Goal: Task Accomplishment & Management: Use online tool/utility

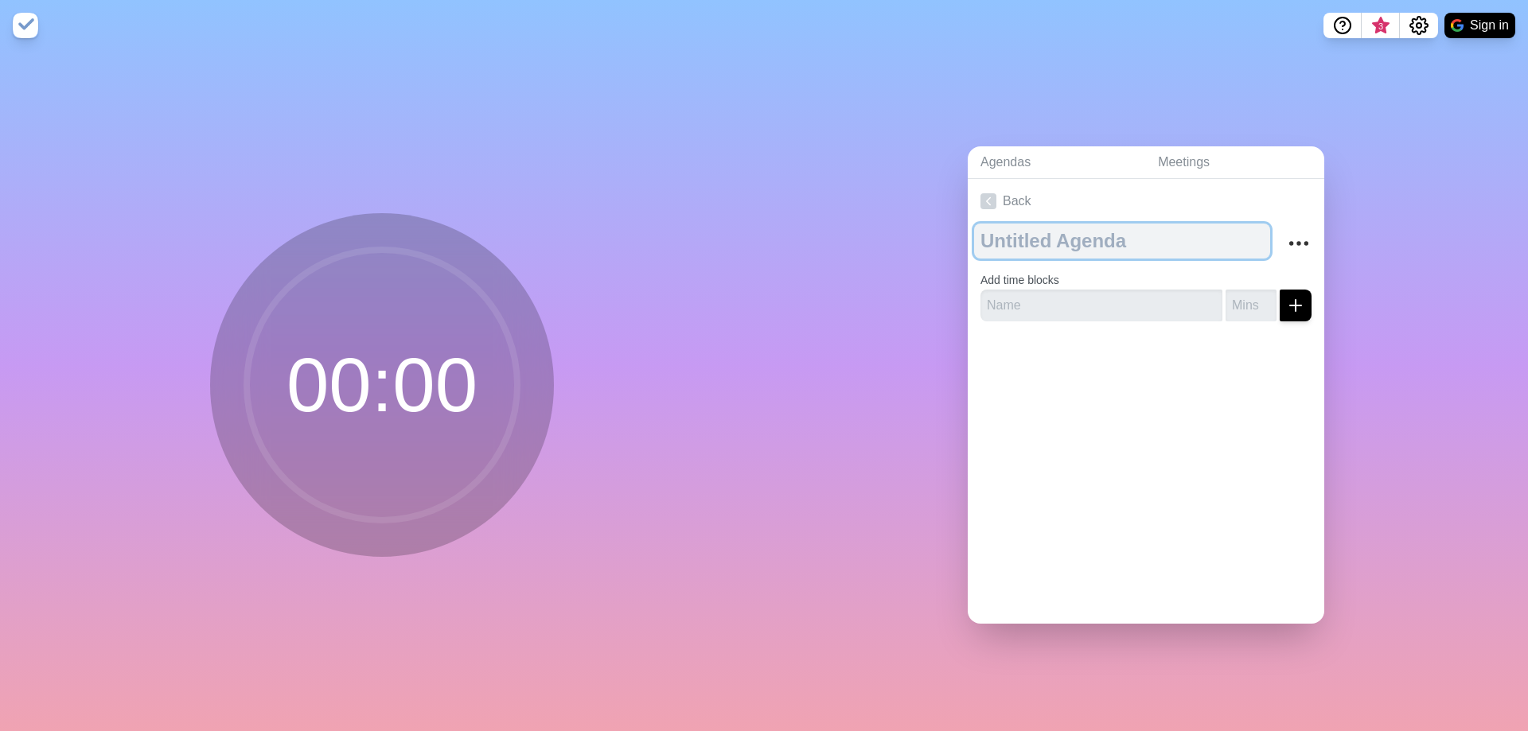
click at [1060, 224] on textarea at bounding box center [1122, 241] width 296 height 35
click at [1041, 225] on textarea at bounding box center [1122, 241] width 296 height 35
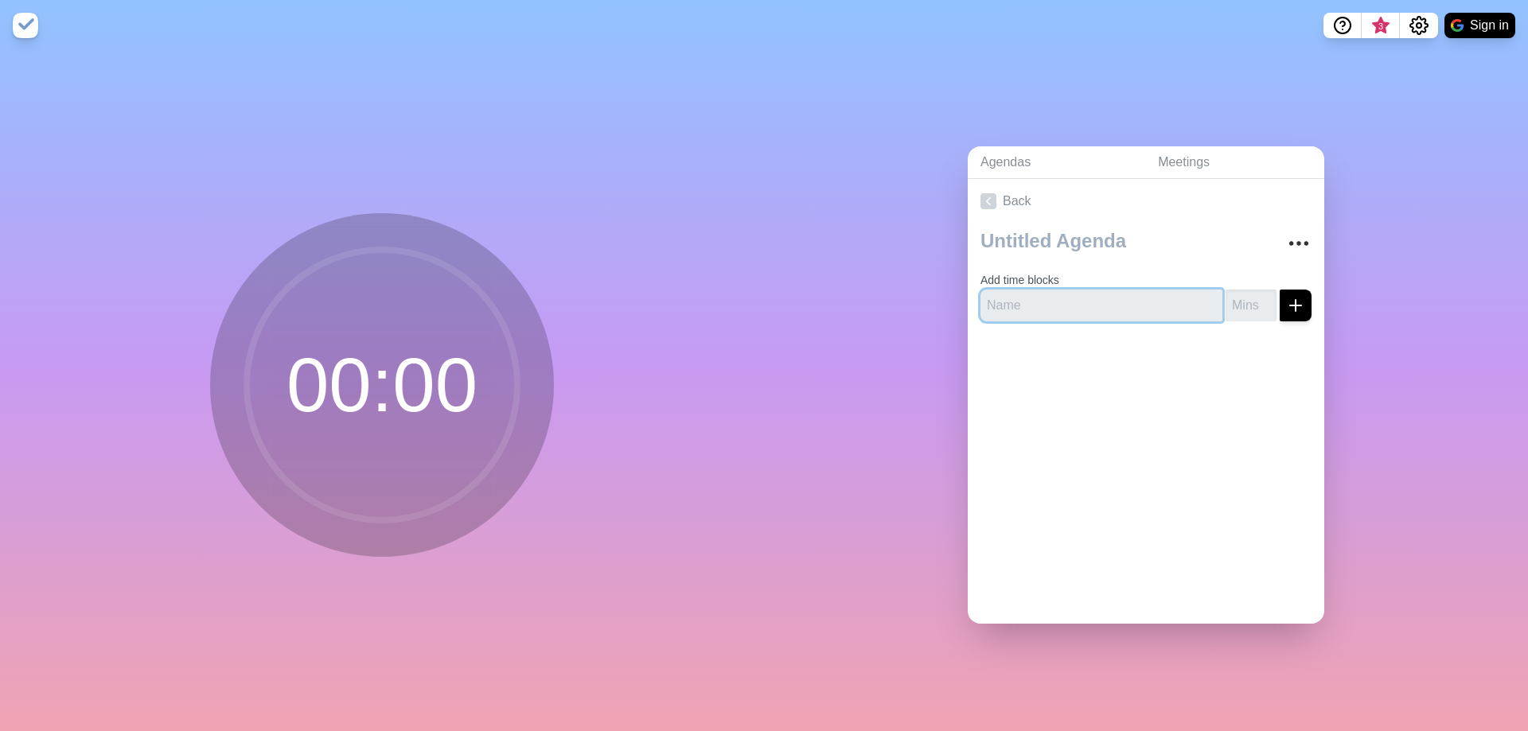
click at [1029, 296] on input "text" at bounding box center [1101, 306] width 242 height 32
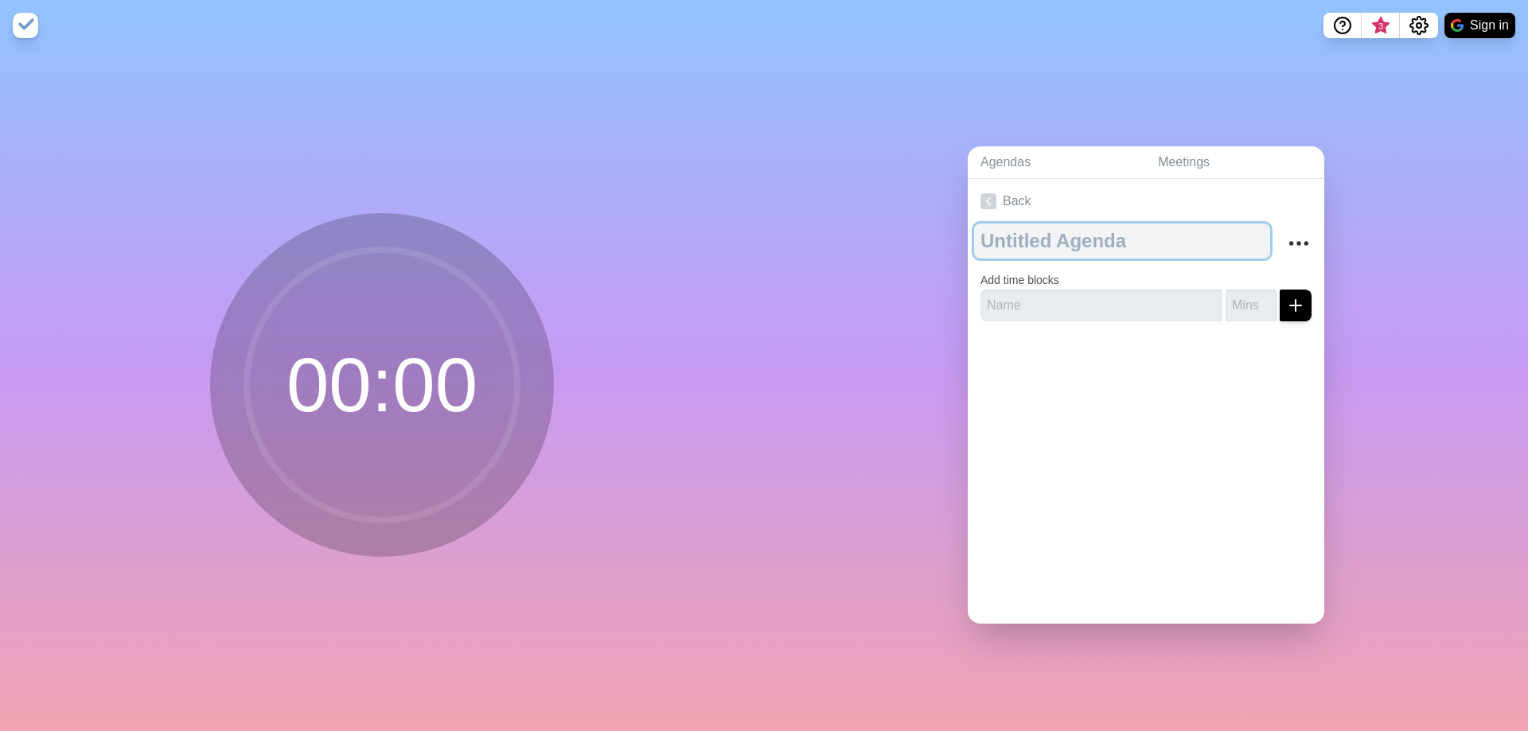
click at [1023, 227] on textarea at bounding box center [1122, 241] width 296 height 35
type textarea "d"
type textarea "14/08"
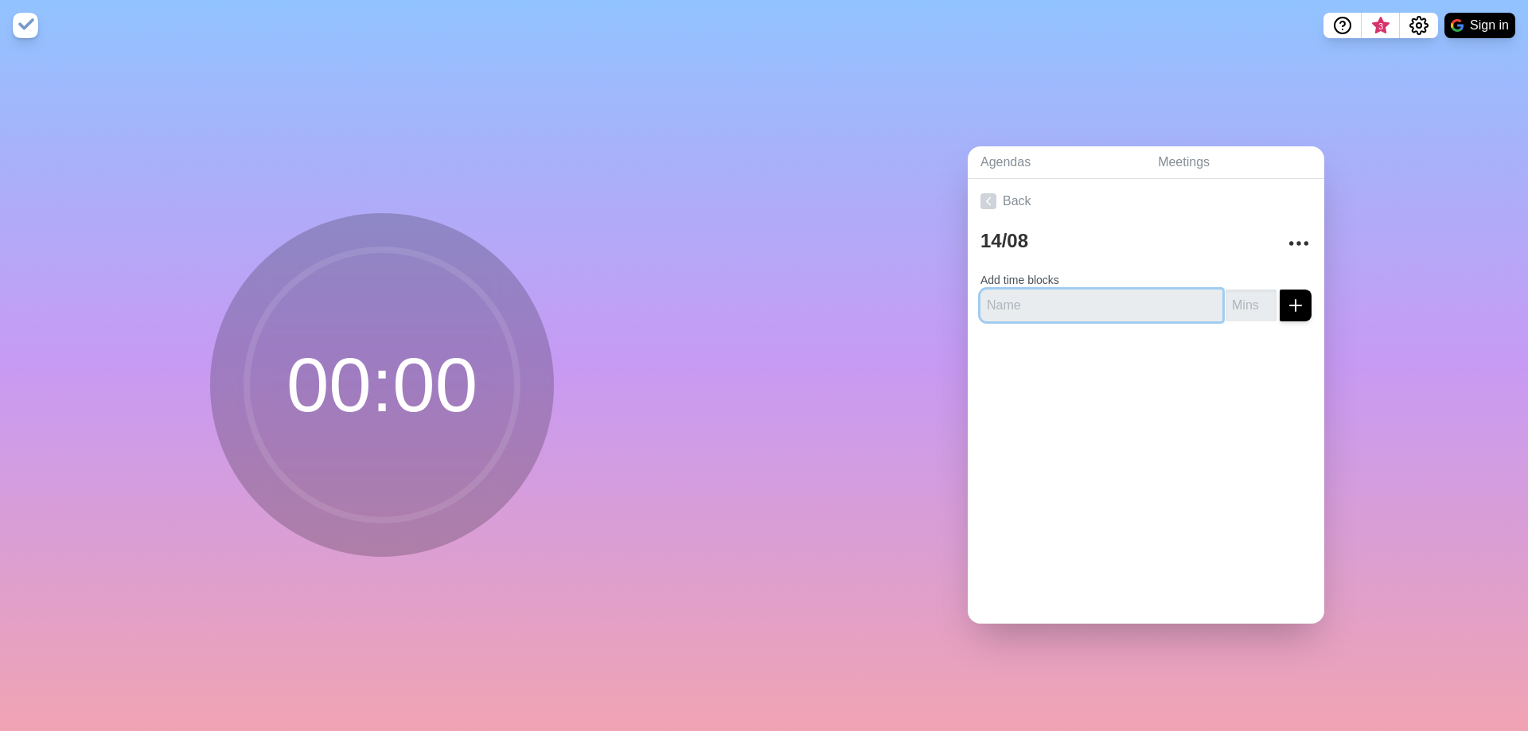
click at [1054, 290] on input "text" at bounding box center [1101, 306] width 242 height 32
type input "Spam ppl on Linkedin"
click at [1240, 314] on input "number" at bounding box center [1250, 306] width 51 height 32
type input "60"
click at [1286, 296] on icon "submit" at bounding box center [1295, 305] width 19 height 19
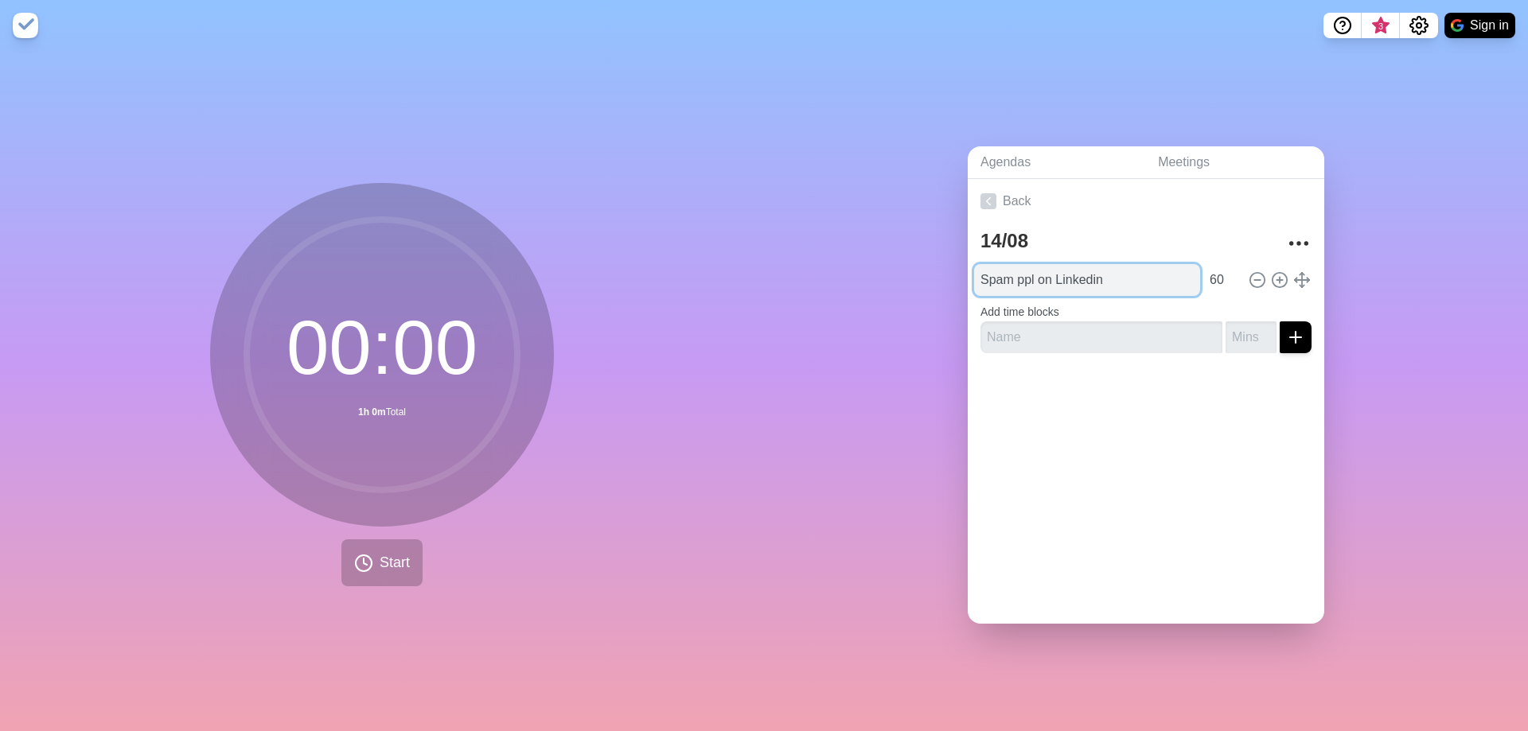
click at [1163, 278] on input "Spam ppl on Linkedin" at bounding box center [1087, 280] width 226 height 32
click at [1089, 326] on input "text" at bounding box center [1101, 337] width 242 height 32
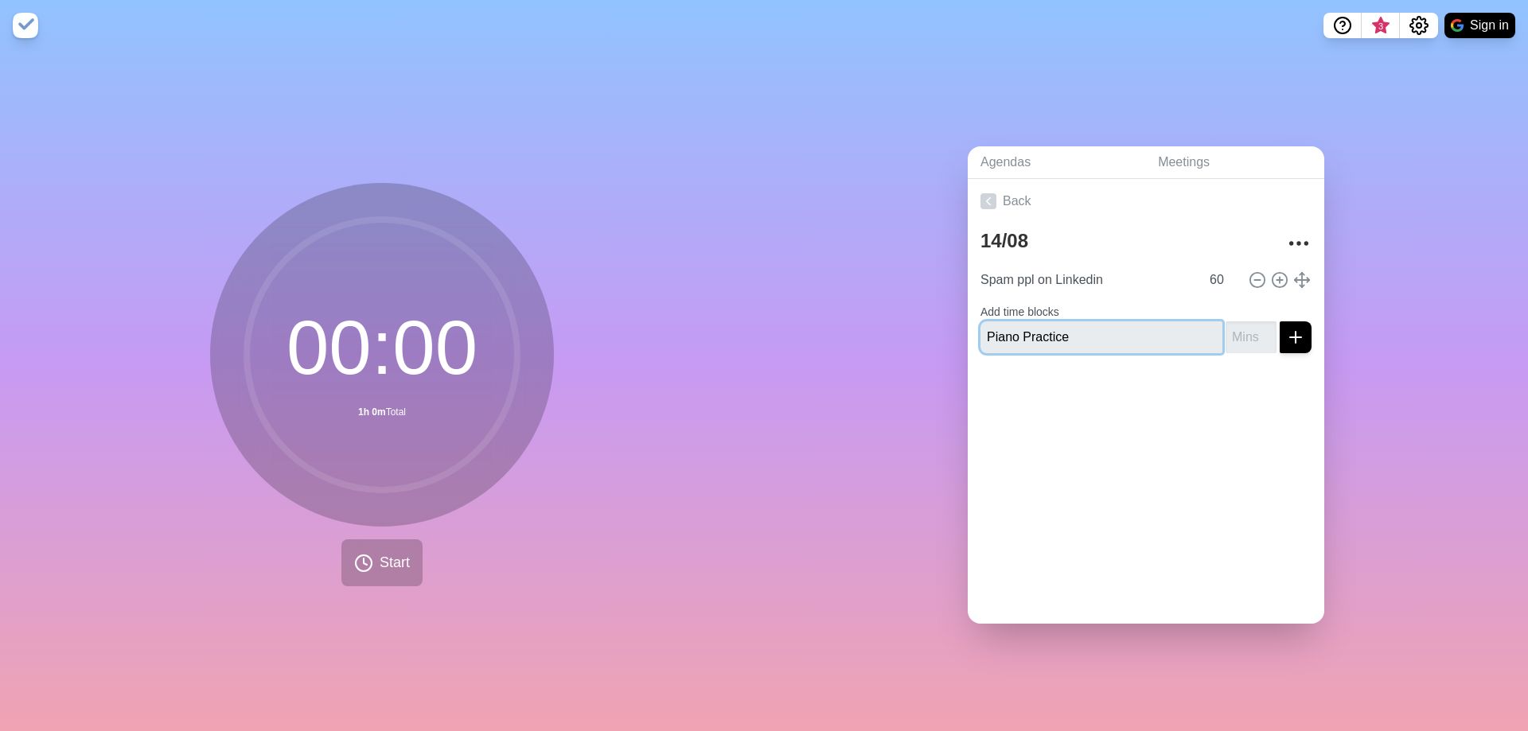
type input "Piano Practice"
click at [1242, 348] on div "14/08 Spam ppl on Linkedin 60 Add time blocks Piano Practice" at bounding box center [1146, 295] width 356 height 142
click at [1237, 338] on input "number" at bounding box center [1250, 337] width 51 height 32
type input "60"
click at [1295, 336] on line "submit" at bounding box center [1295, 337] width 0 height 11
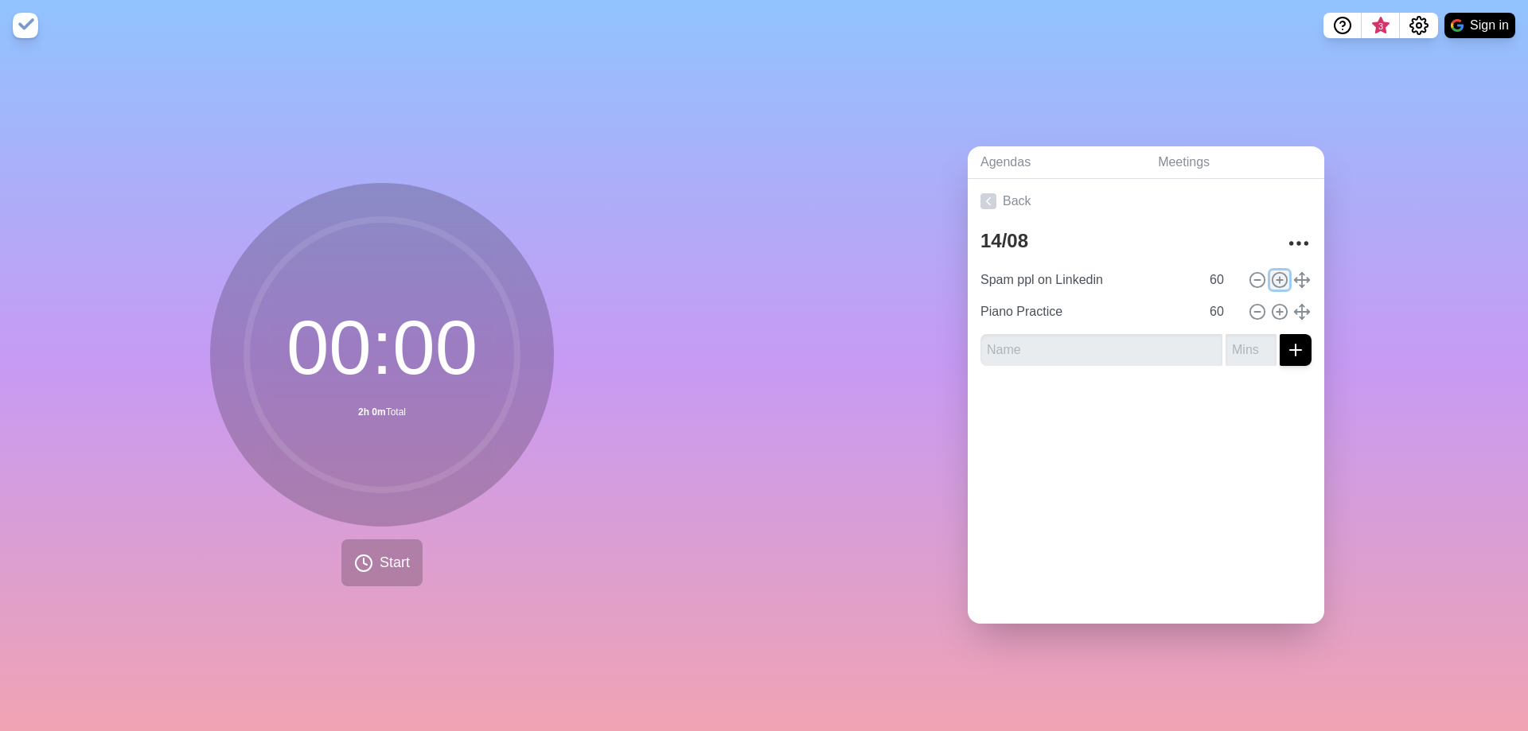
click at [1271, 271] on icon at bounding box center [1280, 280] width 18 height 18
type input "Spam ppl on Linkedin"
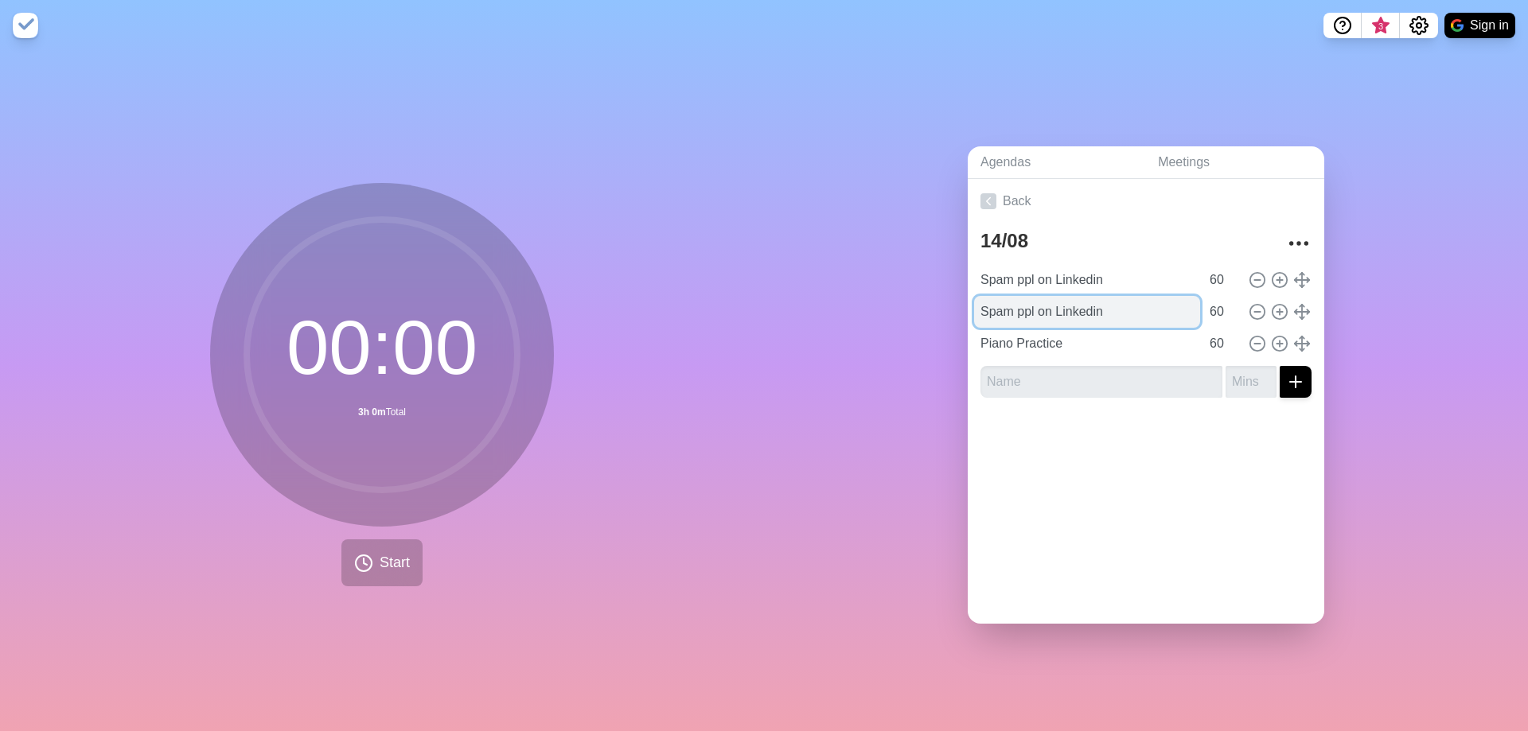
drag, startPoint x: 1128, startPoint y: 297, endPoint x: 1149, endPoint y: 293, distance: 21.9
click at [1149, 296] on input "Spam ppl on Linkedin" at bounding box center [1087, 312] width 226 height 32
click at [1205, 298] on input "60" at bounding box center [1222, 312] width 38 height 32
click at [1134, 298] on input "Spam ppl on Linkedin" at bounding box center [1087, 312] width 226 height 32
click at [1286, 231] on icon "More" at bounding box center [1298, 243] width 25 height 25
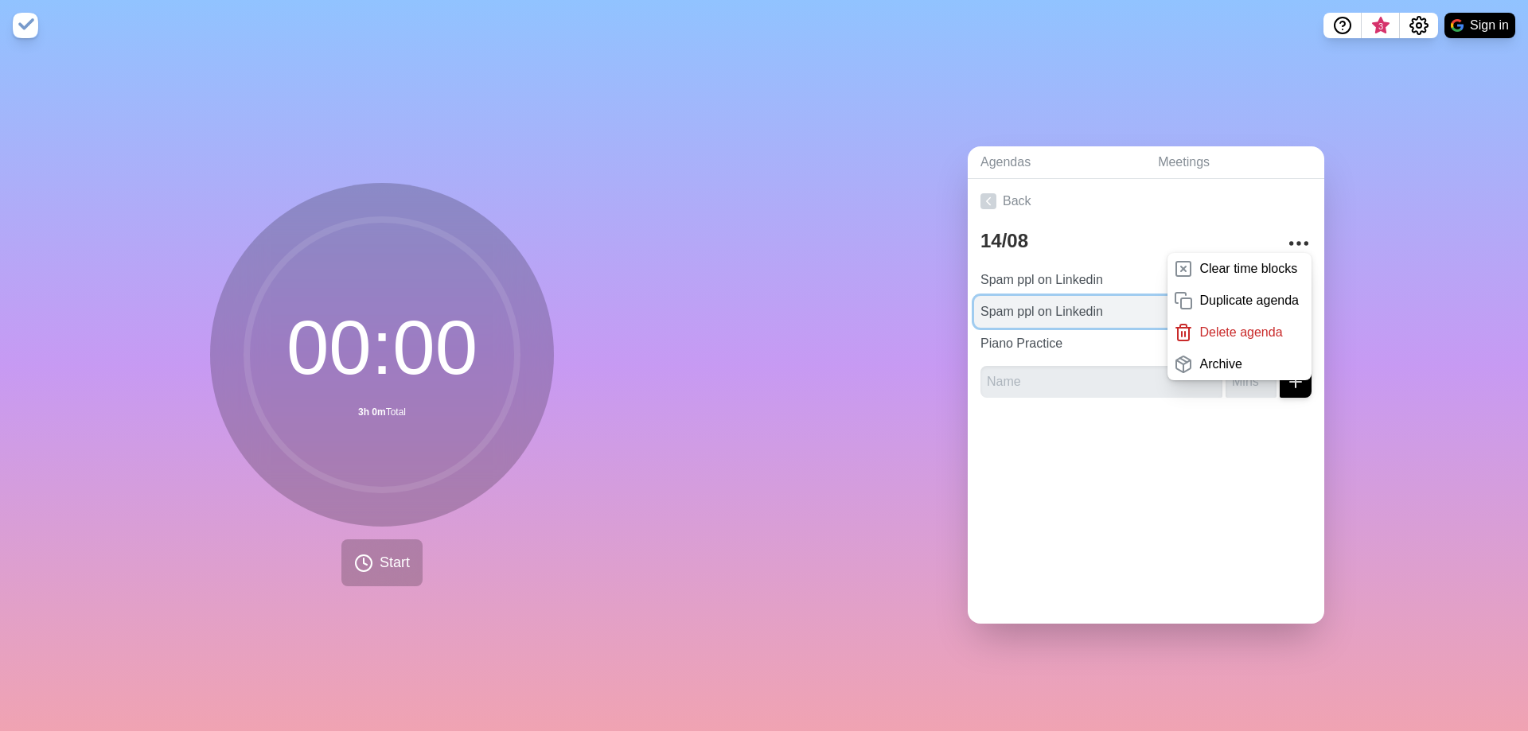
click at [1118, 314] on input "Spam ppl on Linkedin" at bounding box center [1087, 312] width 226 height 32
drag, startPoint x: 1118, startPoint y: 314, endPoint x: 1342, endPoint y: 297, distance: 225.0
click at [1342, 297] on div "Agendas Meetings Back 14/08 Clear time blocks Duplicate agenda Delete agenda Ar…" at bounding box center [1146, 391] width 764 height 680
click at [1115, 307] on input "Spam ppl on Linkedin" at bounding box center [1087, 312] width 226 height 32
drag, startPoint x: 963, startPoint y: 310, endPoint x: 921, endPoint y: 312, distance: 42.2
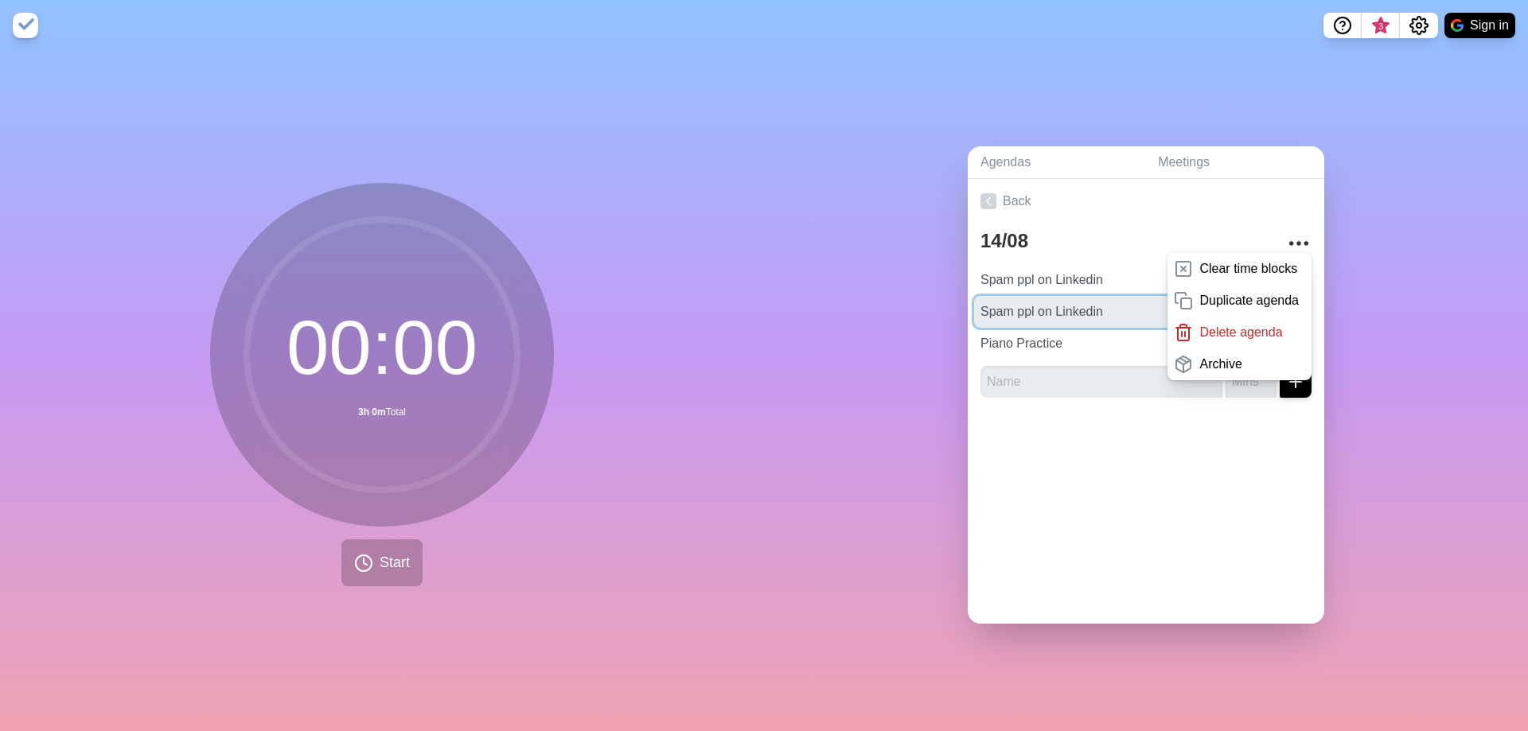
click at [931, 310] on div "Agendas Meetings Back 14/08 Clear time blocks Duplicate agenda Delete agenda Ar…" at bounding box center [1146, 391] width 764 height 680
type input "post/edit/film content"
click at [1071, 442] on div at bounding box center [1146, 443] width 356 height 64
drag, startPoint x: 1093, startPoint y: 308, endPoint x: 1102, endPoint y: 349, distance: 42.3
click at [1102, 349] on div "Spam ppl on Linkedin 60 post/edit/film content 60 Piano Practice 60" at bounding box center [1145, 311] width 331 height 95
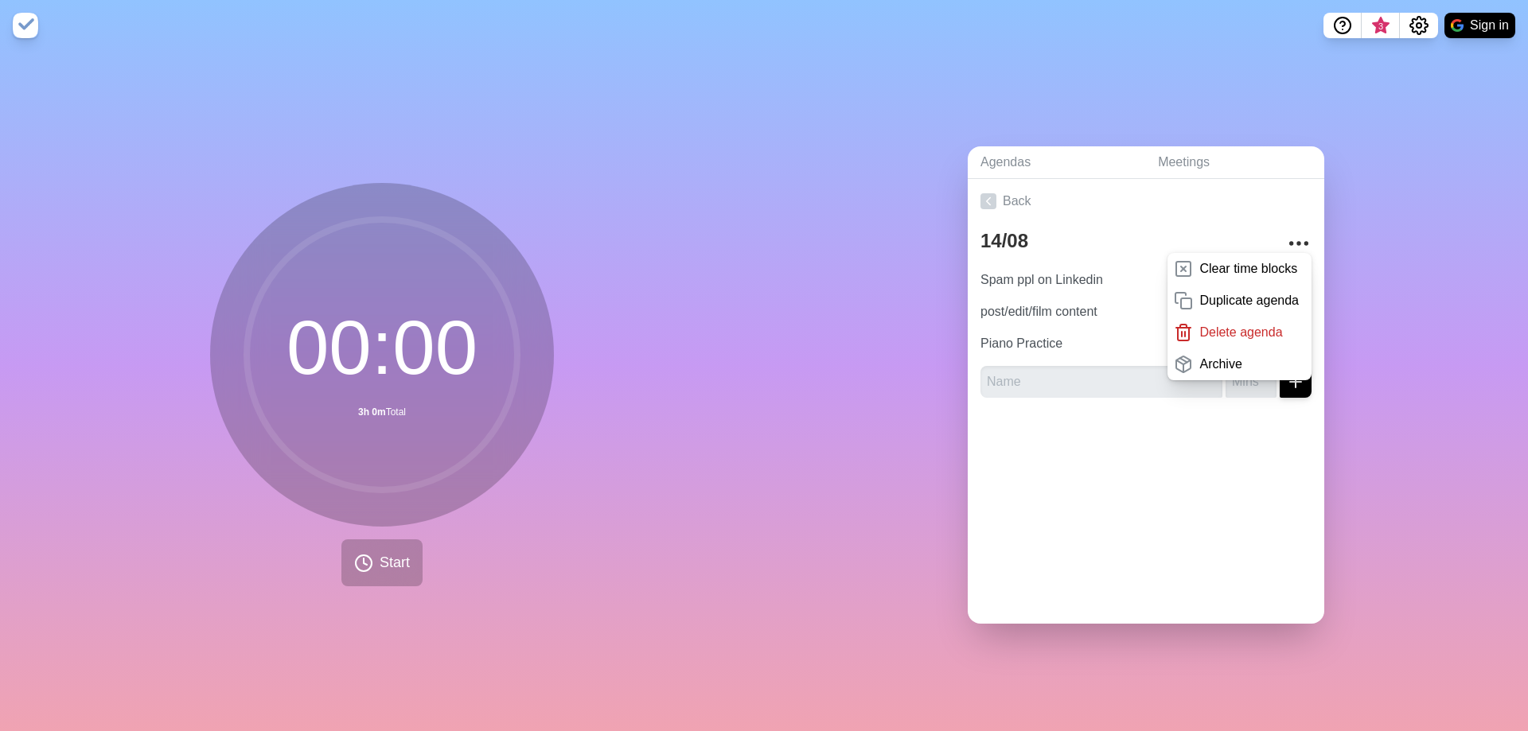
click at [1127, 414] on div at bounding box center [1146, 443] width 356 height 64
click at [1286, 236] on icon "More" at bounding box center [1298, 243] width 25 height 25
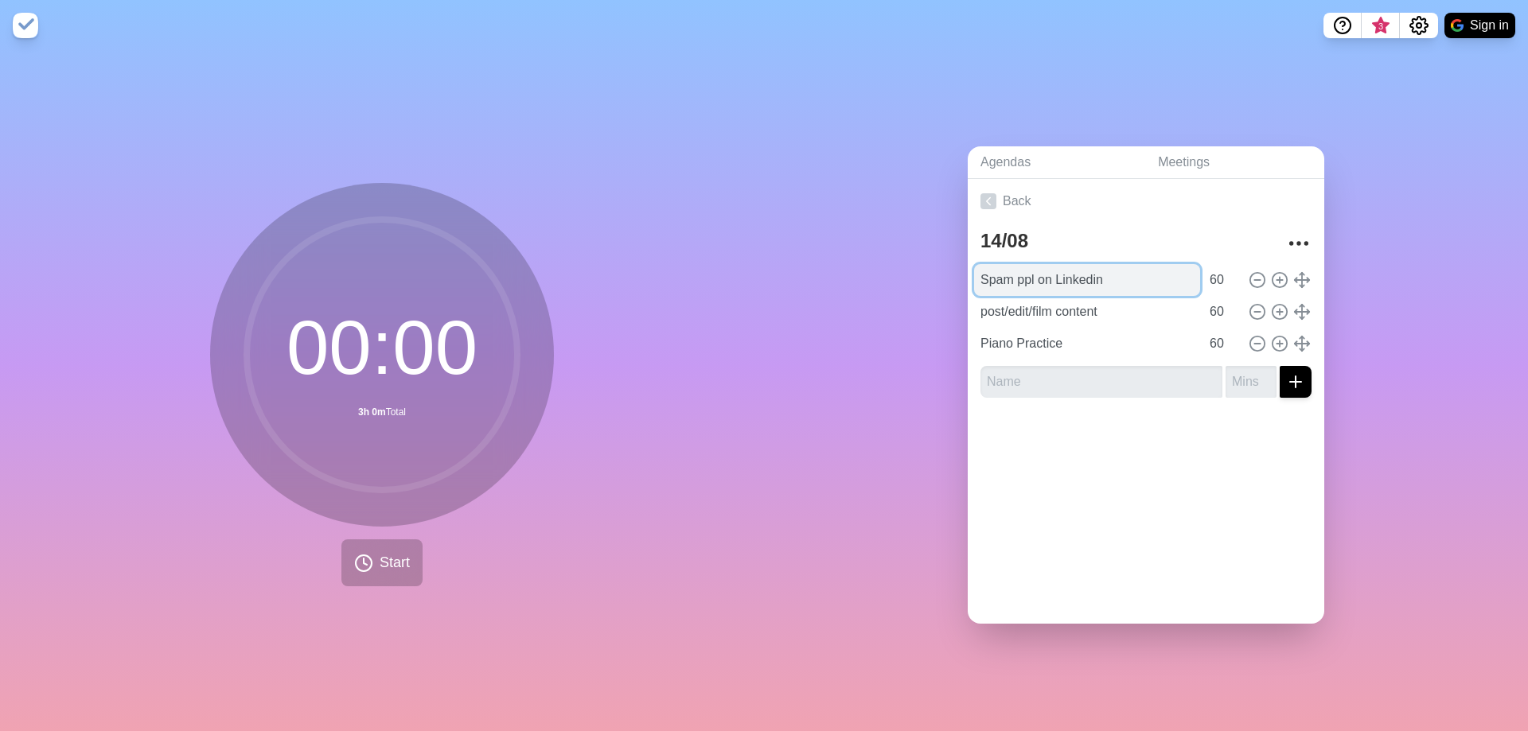
click at [1003, 279] on input "Spam ppl on Linkedin" at bounding box center [1087, 280] width 226 height 32
click at [1149, 280] on input "Spam ppl on Linkedin" at bounding box center [1087, 280] width 226 height 32
type input "post/edit/film content"
type input "Piano Practice"
